Goal: Task Accomplishment & Management: Manage account settings

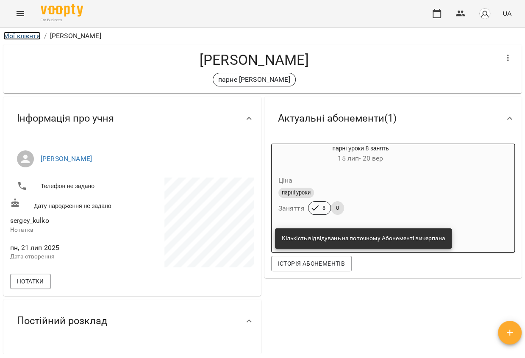
click at [25, 38] on link "Мої клієнти" at bounding box center [21, 36] width 37 height 8
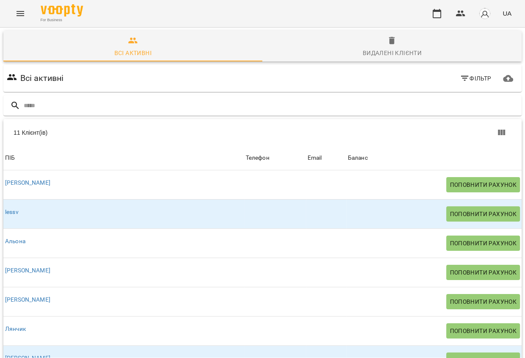
click at [22, 9] on icon "Menu" at bounding box center [20, 13] width 10 height 10
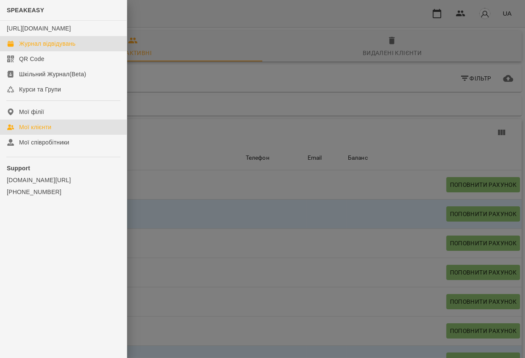
click at [30, 48] on div "Журнал відвідувань" at bounding box center [47, 43] width 56 height 8
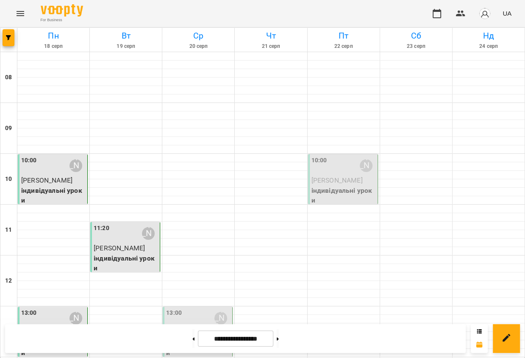
scroll to position [316, 0]
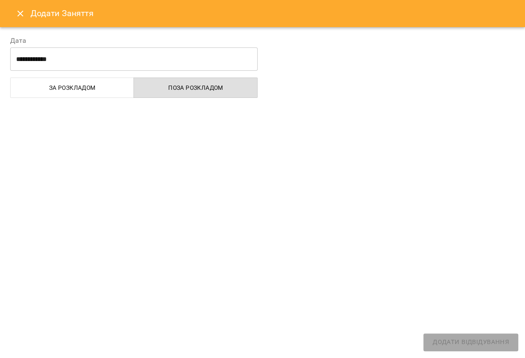
select select "**********"
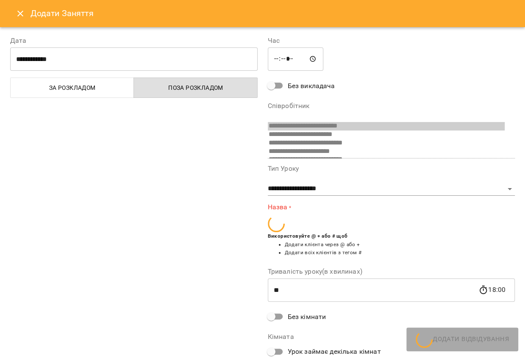
scroll to position [39, 0]
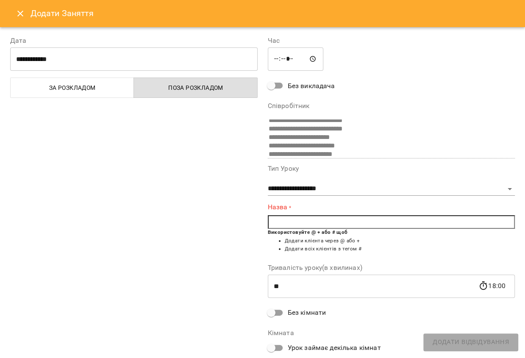
click at [282, 229] on span "Використовуйте @ + або # щоб Додати клієнта через @ або + Додати всіх клієнтів …" at bounding box center [391, 242] width 247 height 29
click at [280, 225] on input "text" at bounding box center [391, 222] width 247 height 14
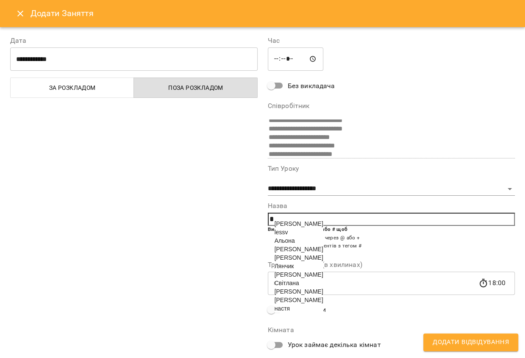
click at [290, 278] on span "[PERSON_NAME]" at bounding box center [299, 274] width 49 height 7
type input "******"
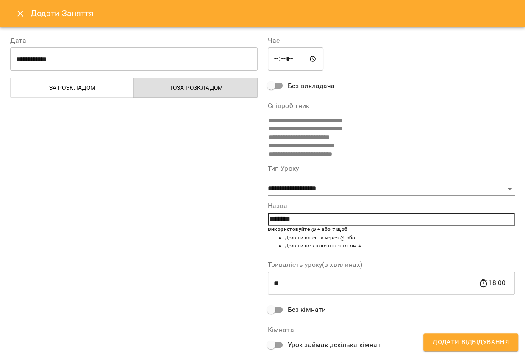
click at [458, 339] on span "Додати Відвідування" at bounding box center [471, 342] width 76 height 11
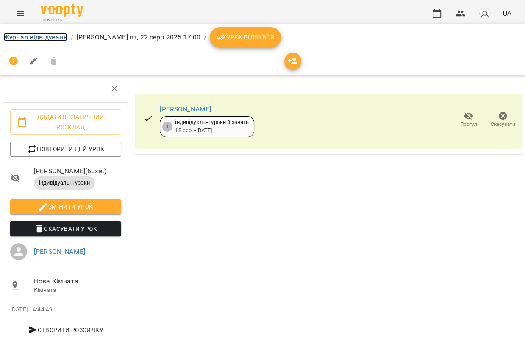
click at [52, 37] on link "Журнал відвідувань" at bounding box center [35, 37] width 64 height 8
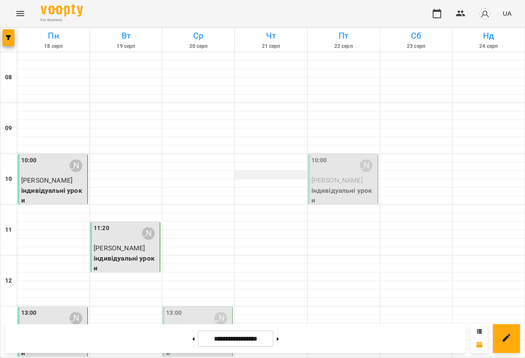
scroll to position [188, 0]
click at [317, 357] on div at bounding box center [344, 361] width 72 height 8
select select "**********"
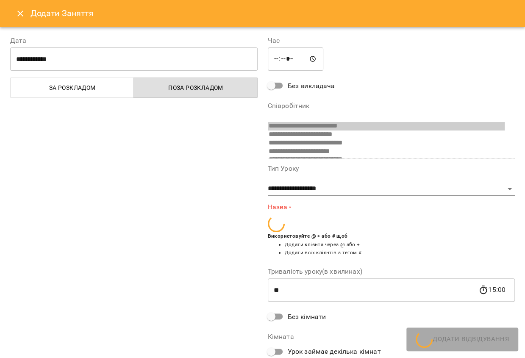
scroll to position [39, 0]
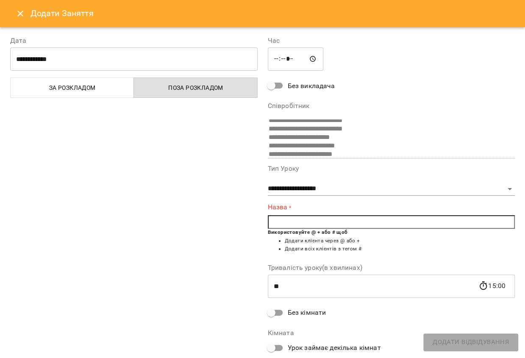
click at [317, 223] on input "text" at bounding box center [391, 222] width 247 height 14
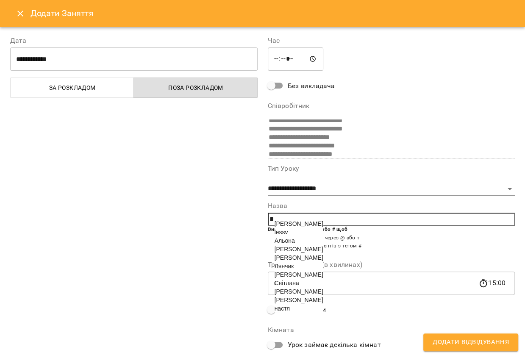
click at [285, 234] on span "lessv" at bounding box center [282, 232] width 14 height 7
type input "*****"
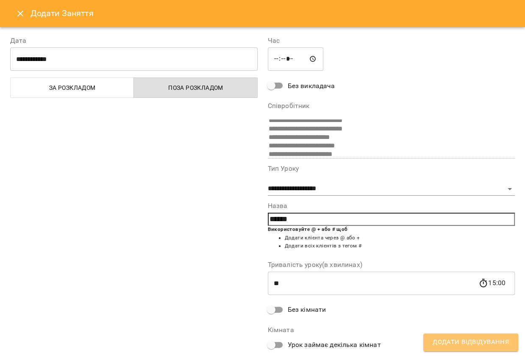
click at [453, 347] on span "Додати Відвідування" at bounding box center [471, 342] width 76 height 11
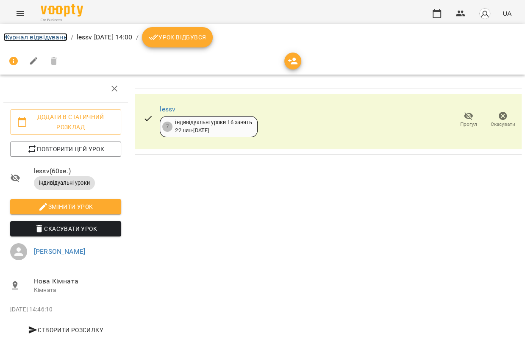
click at [30, 40] on link "Журнал відвідувань" at bounding box center [35, 37] width 64 height 8
click at [54, 37] on link "Журнал відвідувань" at bounding box center [35, 37] width 64 height 8
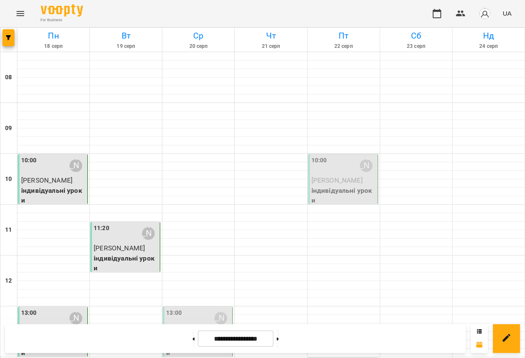
scroll to position [286, 0]
